Goal: Task Accomplishment & Management: Manage account settings

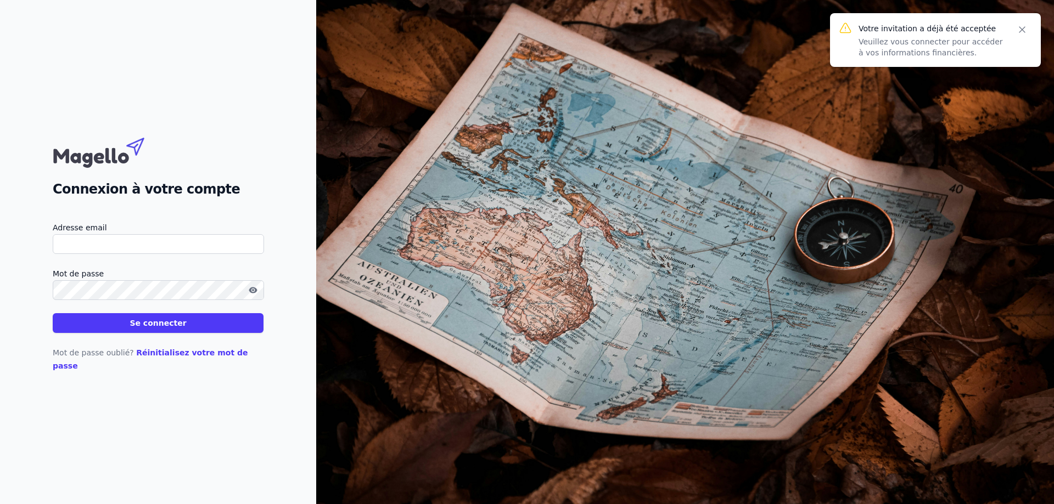
click at [120, 245] on input "Adresse email" at bounding box center [158, 244] width 211 height 20
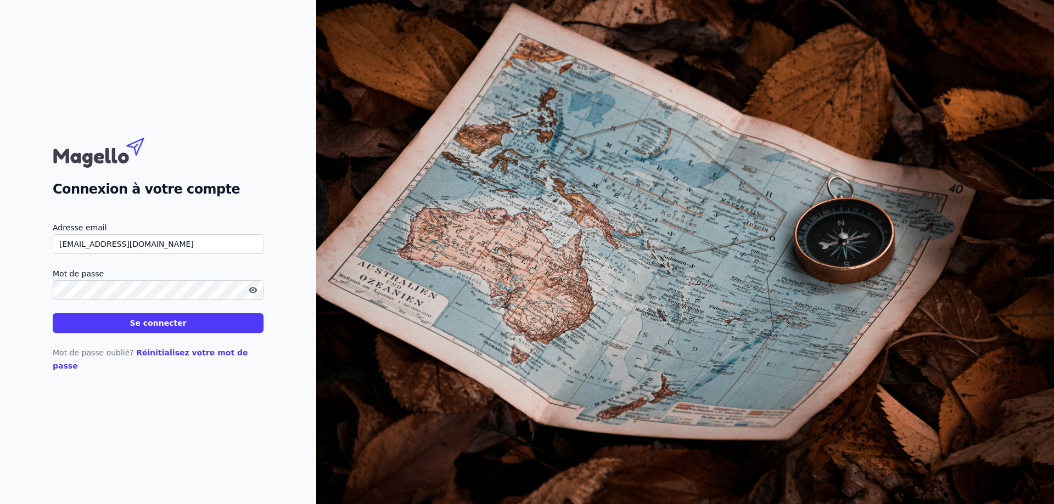
type input "[EMAIL_ADDRESS][DOMAIN_NAME]"
click at [53, 313] on button "Se connecter" at bounding box center [158, 323] width 211 height 20
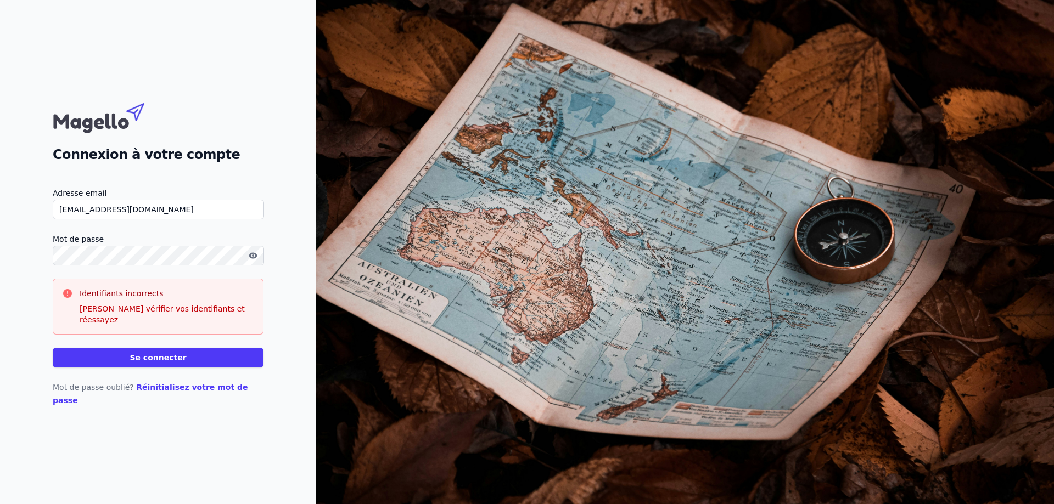
click at [255, 259] on icon "button" at bounding box center [253, 255] width 8 height 6
click at [53, 348] on button "Se connecter" at bounding box center [158, 358] width 211 height 20
click at [149, 359] on button "Se connecter" at bounding box center [158, 358] width 211 height 20
click at [149, 361] on button "Se connecter" at bounding box center [158, 358] width 211 height 20
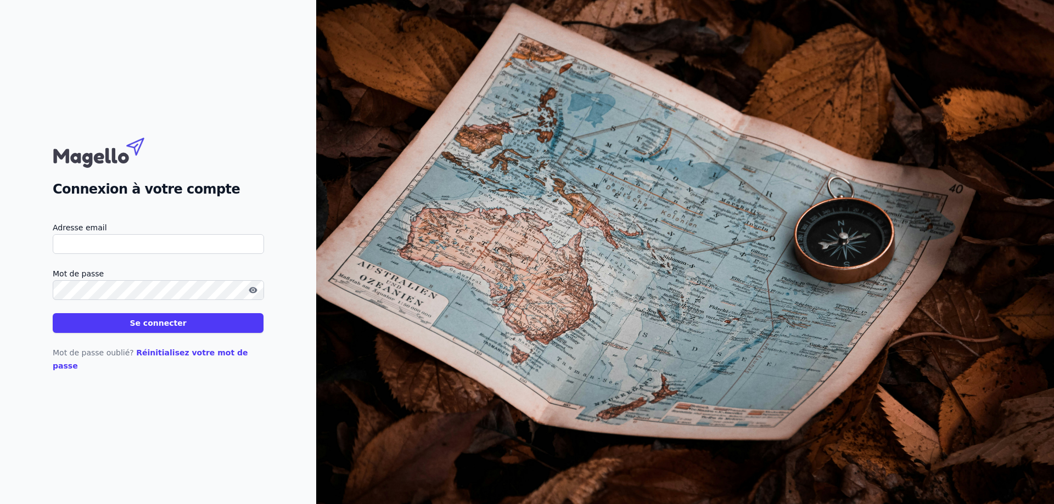
click at [94, 245] on input "Adresse email" at bounding box center [158, 244] width 211 height 20
type input "[EMAIL_ADDRESS][DOMAIN_NAME]"
click at [254, 291] on icon "button" at bounding box center [253, 290] width 2 height 2
click at [53, 313] on button "Se connecter" at bounding box center [158, 323] width 211 height 20
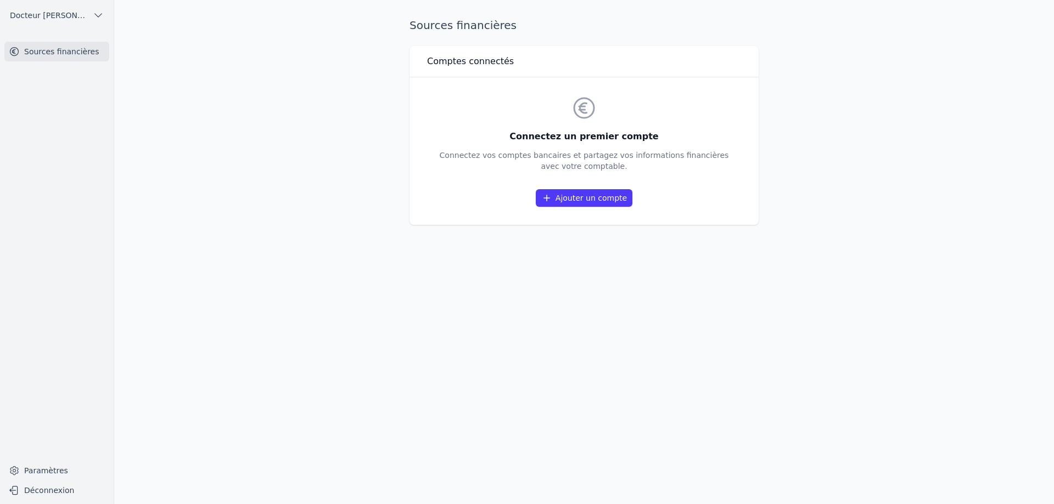
click at [603, 196] on link "Ajouter un compte" at bounding box center [584, 198] width 97 height 18
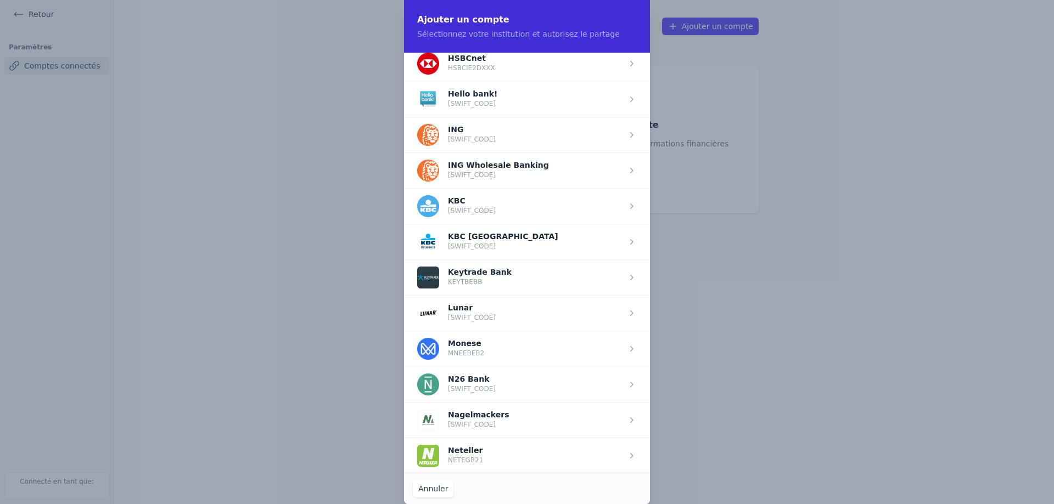
scroll to position [768, 0]
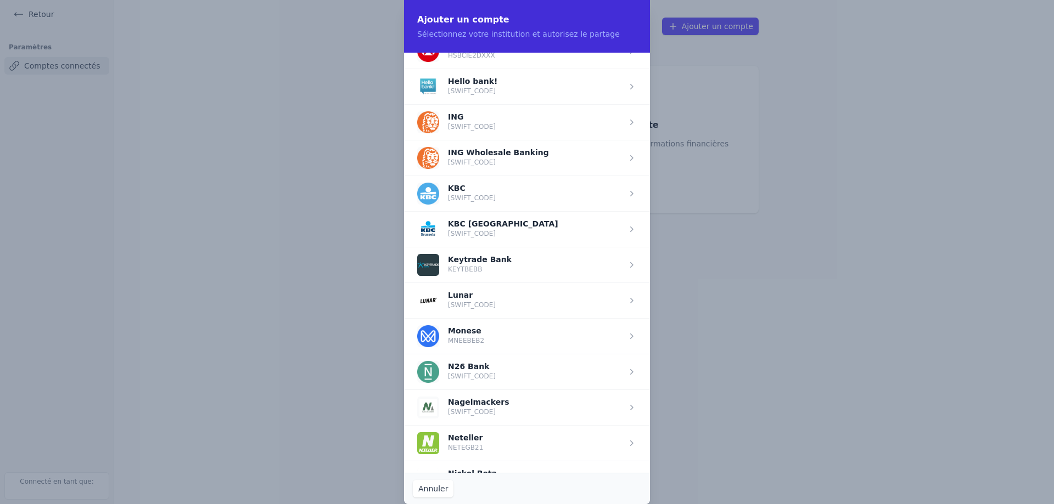
click at [524, 124] on span "button" at bounding box center [527, 122] width 246 height 36
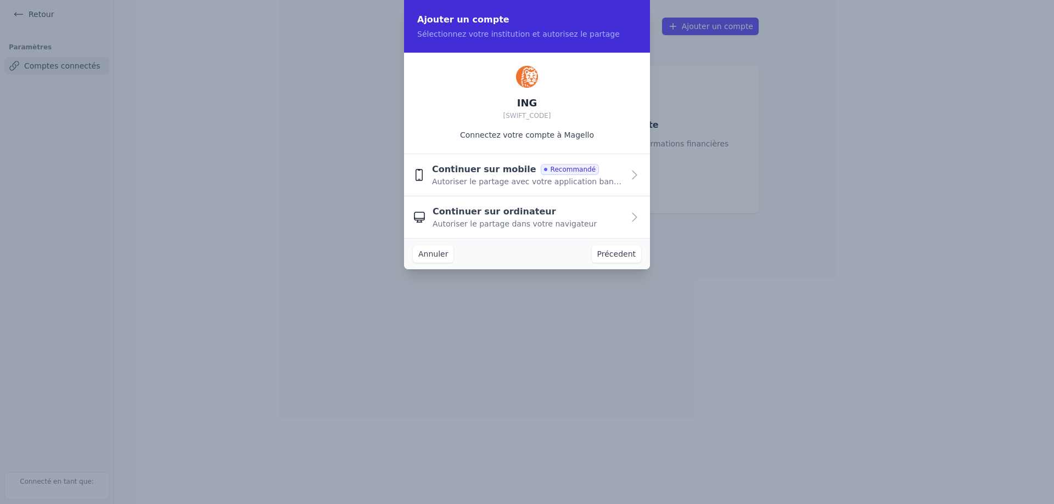
click at [510, 217] on span "Continuer sur ordinateur" at bounding box center [495, 211] width 124 height 13
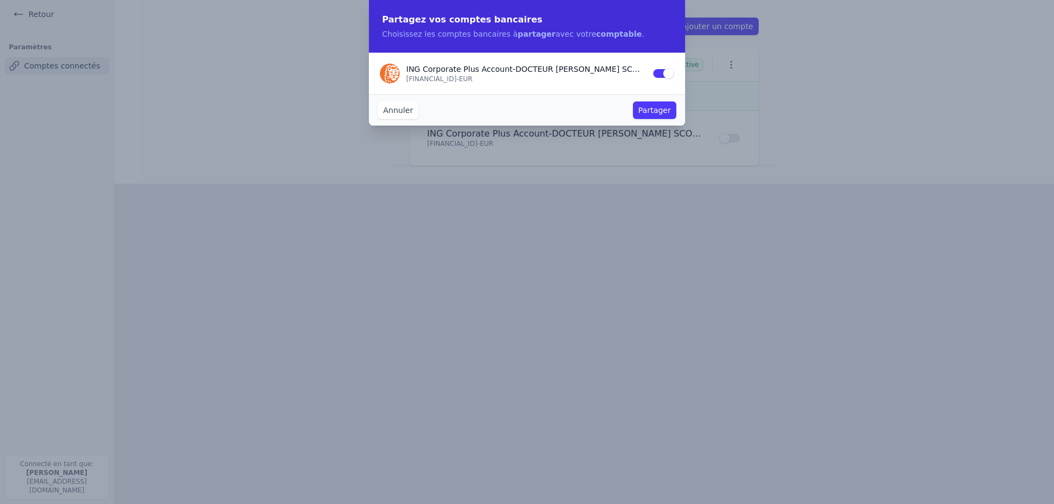
click at [661, 108] on button "Partager" at bounding box center [654, 111] width 43 height 18
